Goal: Task Accomplishment & Management: Manage account settings

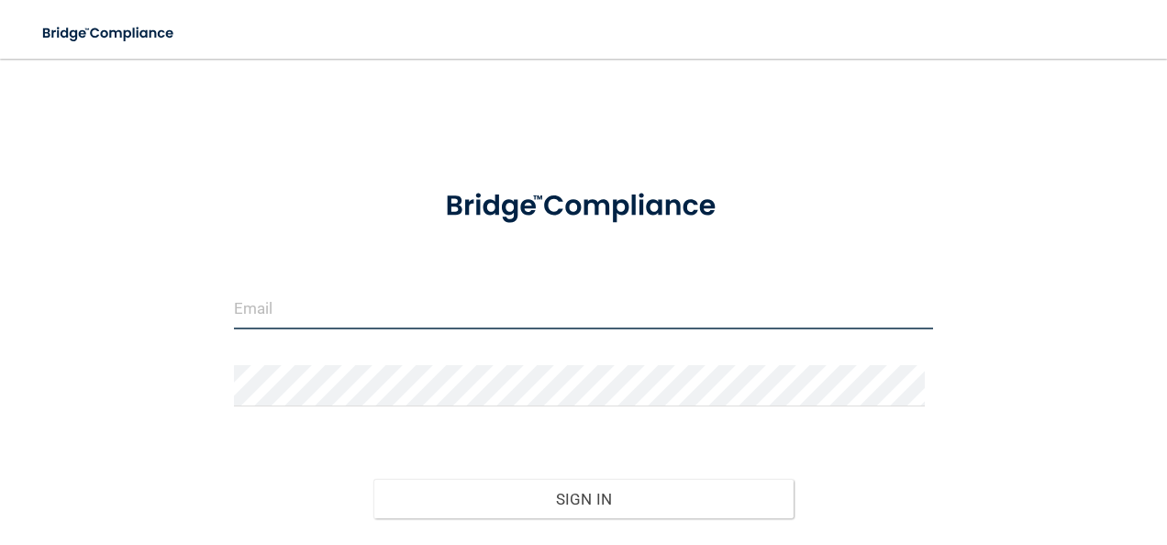
type input "[EMAIL_ADDRESS][DOMAIN_NAME]"
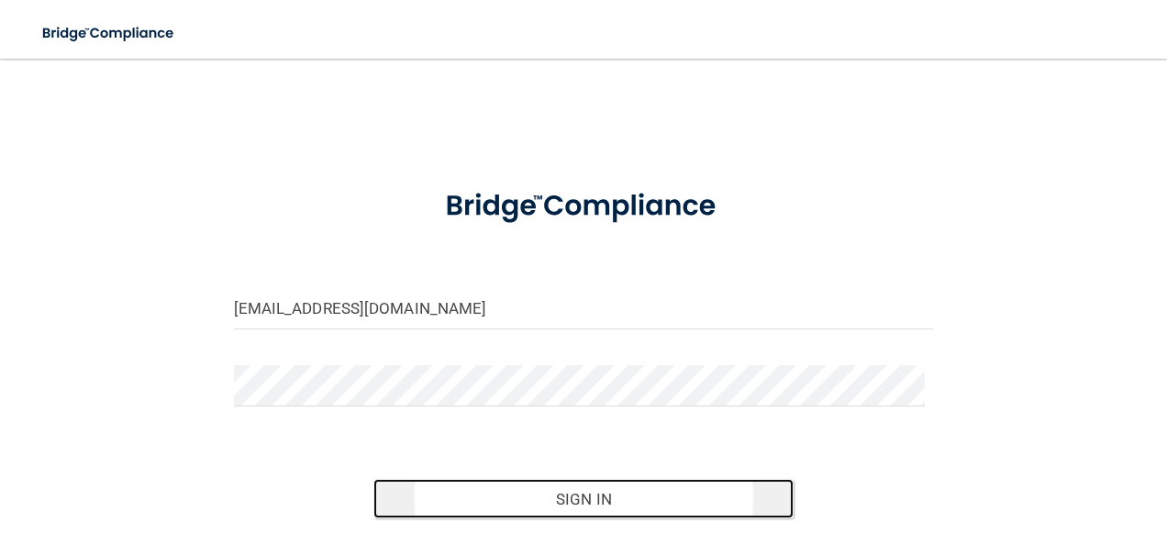
click at [542, 492] on button "Sign In" at bounding box center [583, 499] width 420 height 40
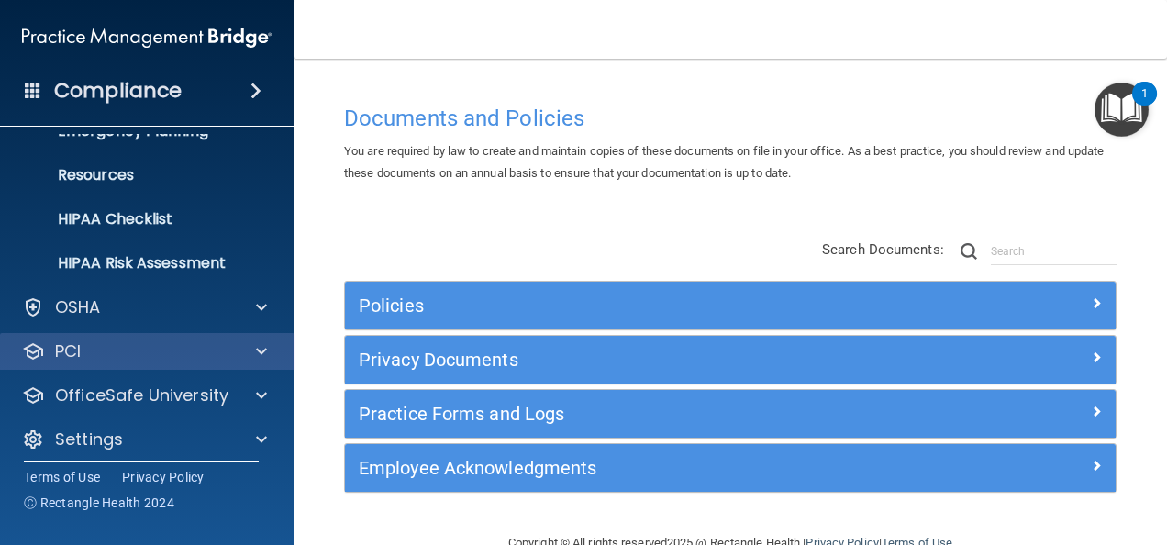
scroll to position [216, 0]
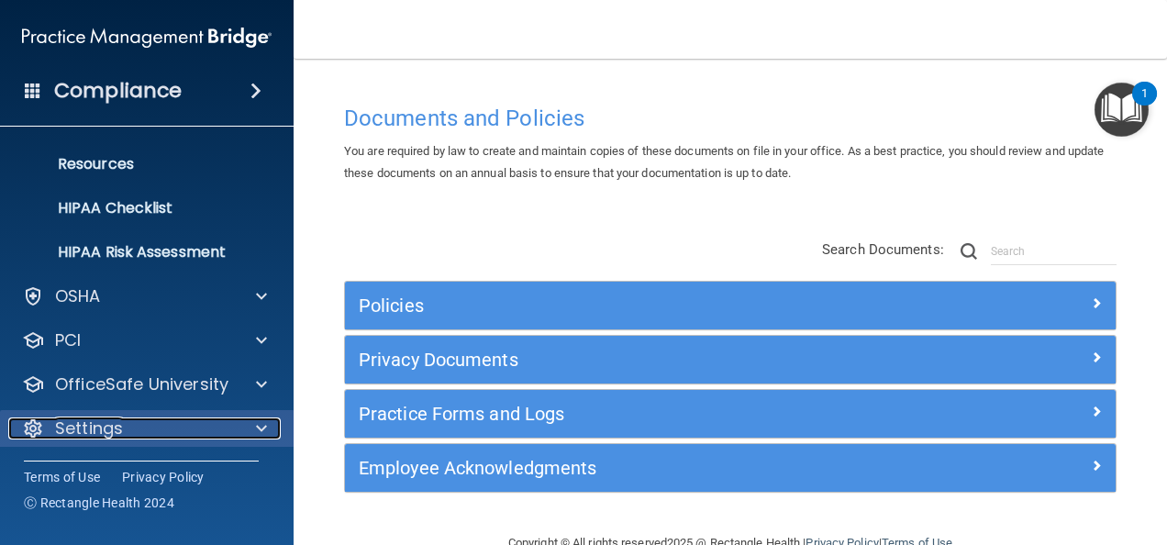
click at [151, 424] on div "Settings" at bounding box center [121, 428] width 227 height 22
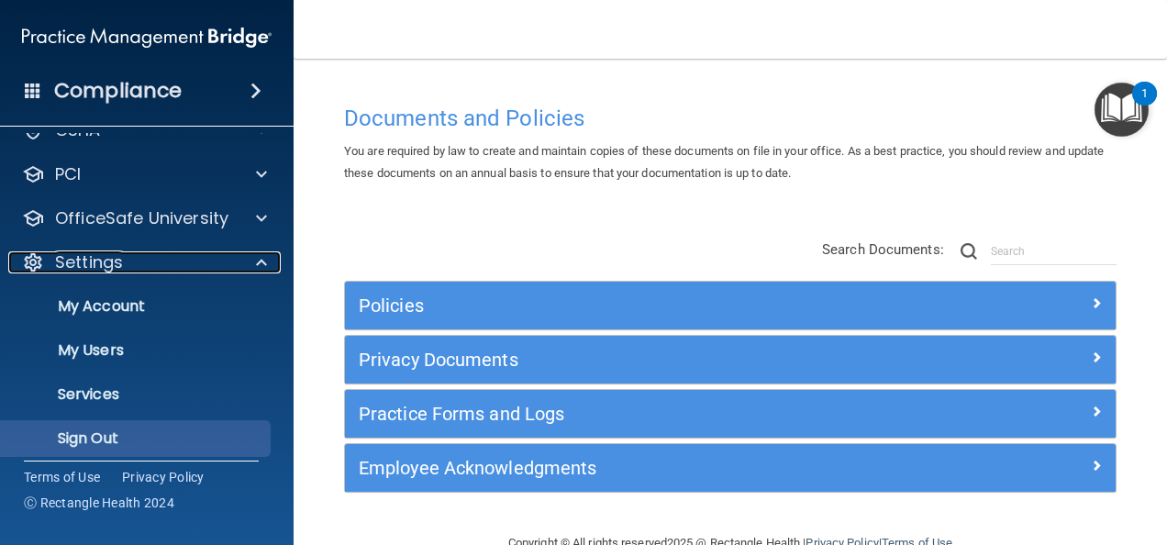
scroll to position [392, 0]
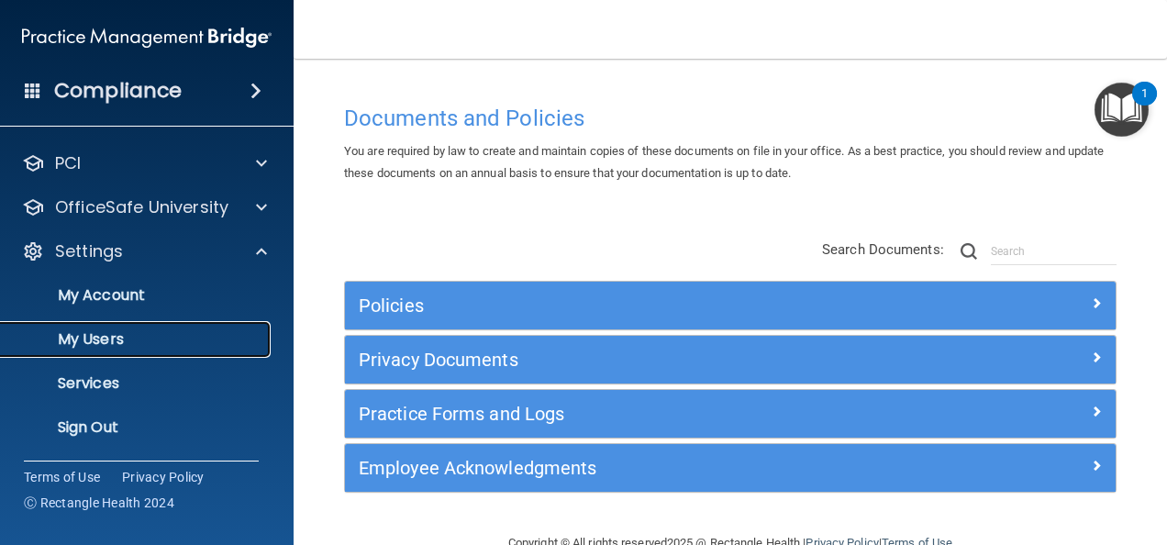
click at [119, 348] on link "My Users" at bounding box center [126, 339] width 289 height 37
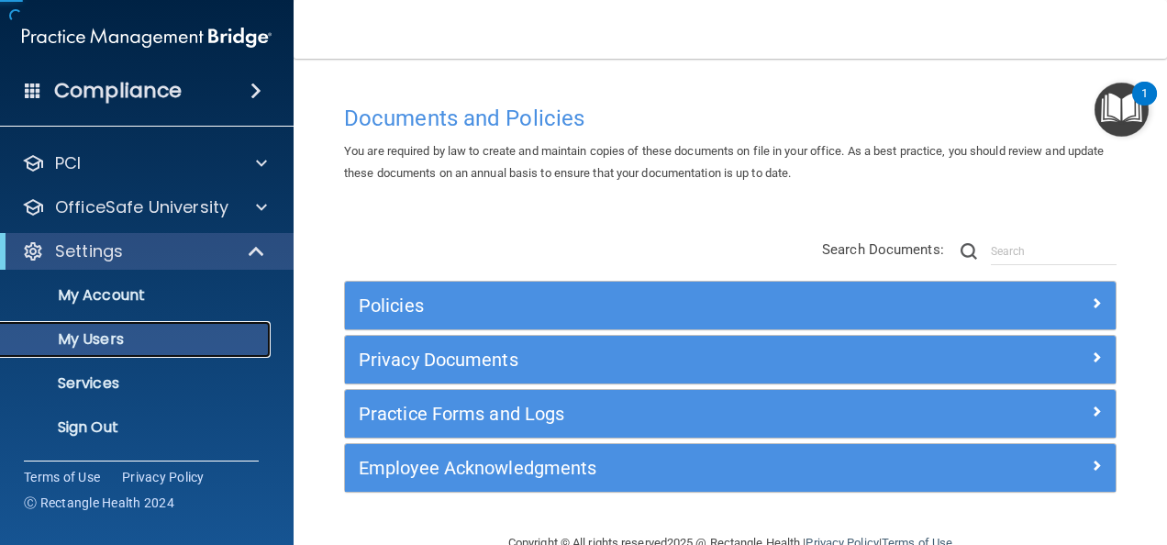
scroll to position [83, 0]
select select "20"
